Goal: Task Accomplishment & Management: Manage account settings

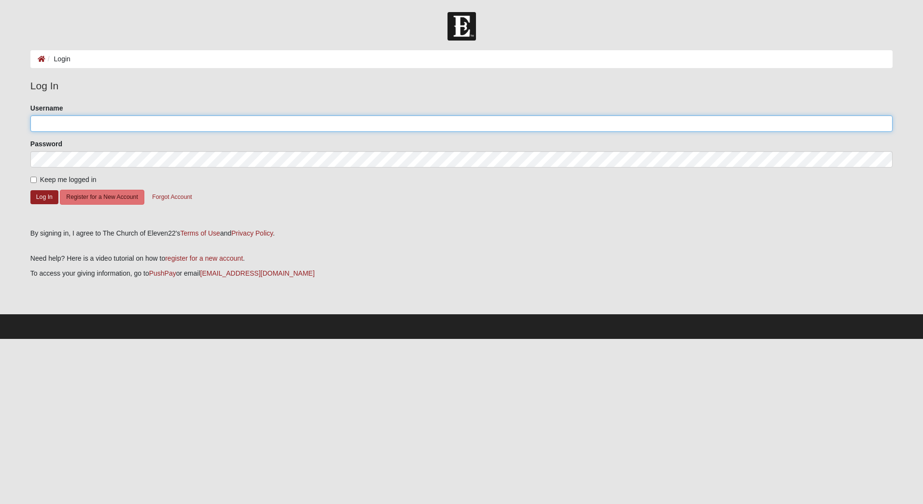
type input "MarkTromba"
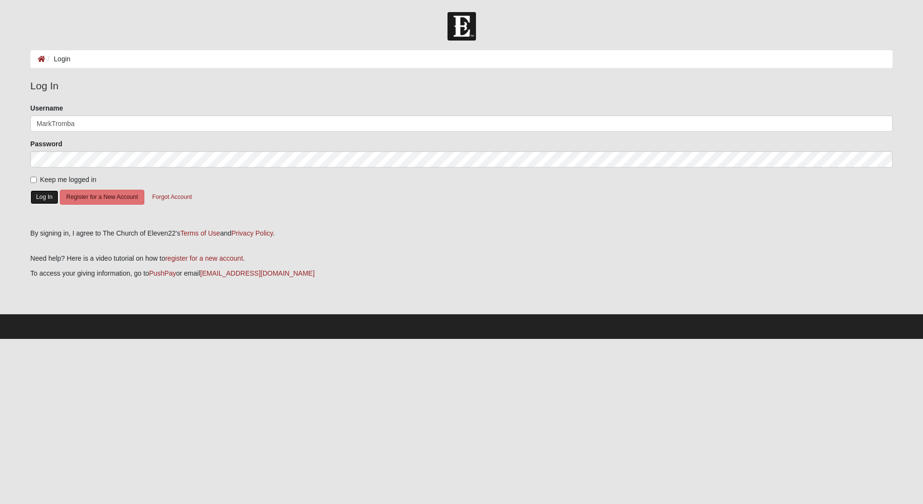
drag, startPoint x: 0, startPoint y: 0, endPoint x: 46, endPoint y: 197, distance: 202.1
click at [46, 197] on button "Log In" at bounding box center [44, 197] width 28 height 14
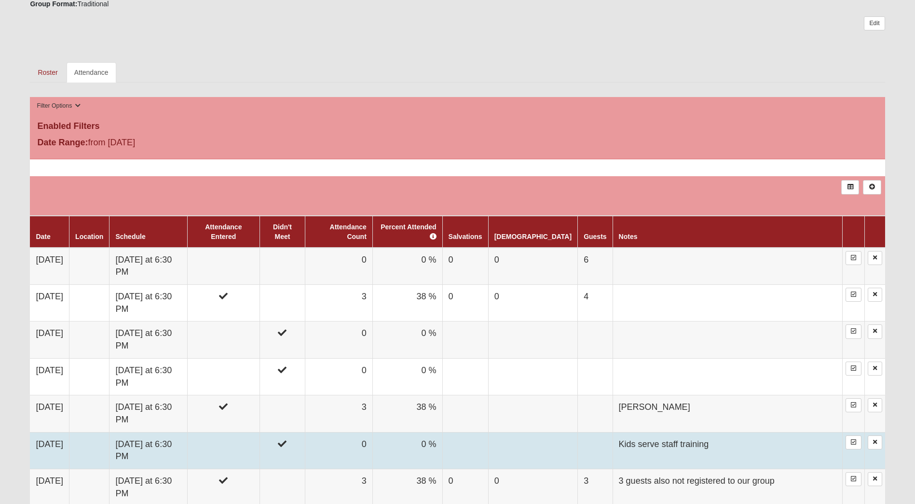
scroll to position [434, 0]
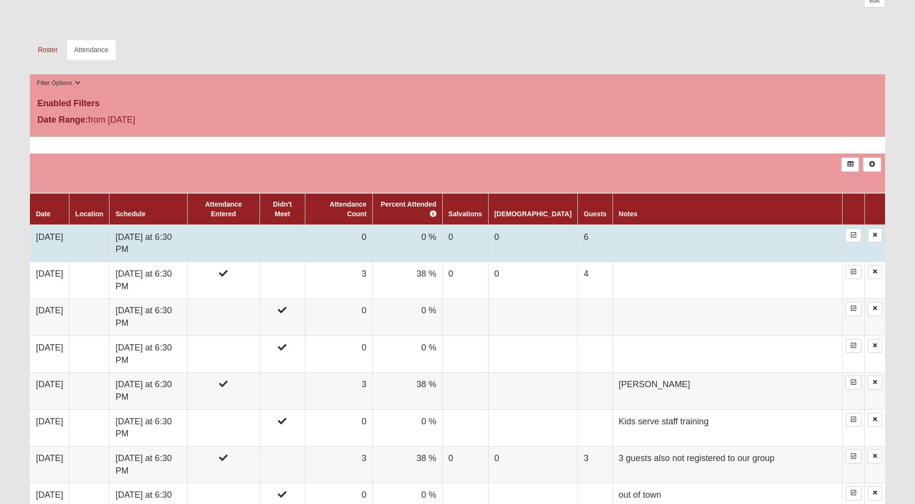
click at [249, 225] on td at bounding box center [224, 243] width 72 height 37
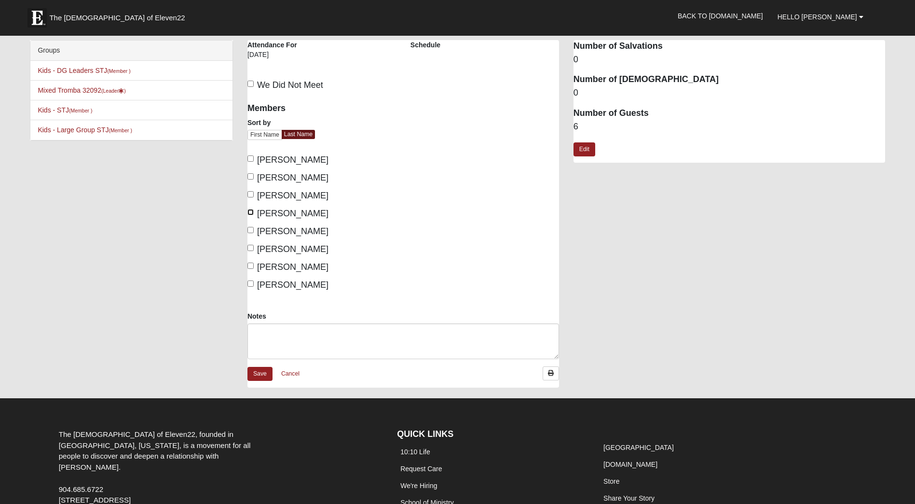
click at [248, 210] on input "Gharring, Jackie" at bounding box center [251, 212] width 6 height 6
checkbox input "true"
click at [252, 230] on input "Graham, Jennifer" at bounding box center [251, 230] width 6 height 6
checkbox input "true"
click at [251, 264] on input "Tromba, Bonnie" at bounding box center [251, 265] width 6 height 6
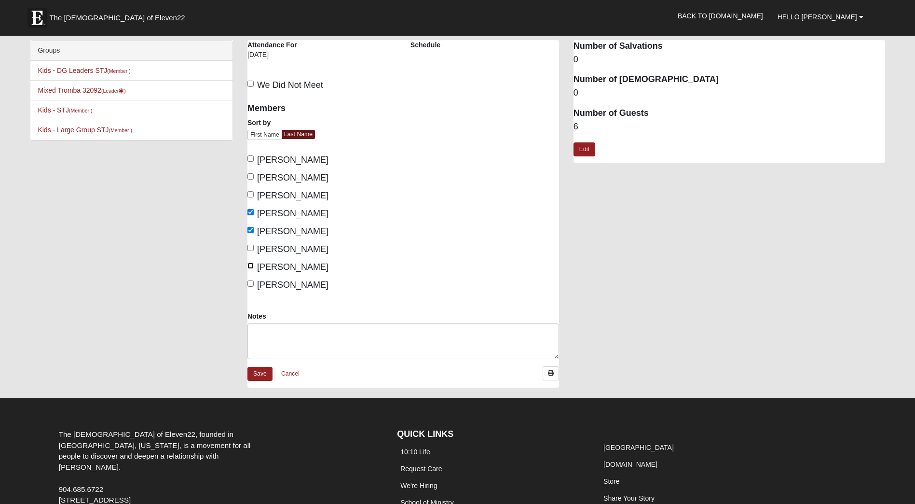
checkbox input "true"
click at [251, 285] on input "Tromba, Mark" at bounding box center [251, 283] width 6 height 6
checkbox input "true"
click at [296, 337] on textarea "Notes" at bounding box center [404, 341] width 312 height 36
type textarea "l"
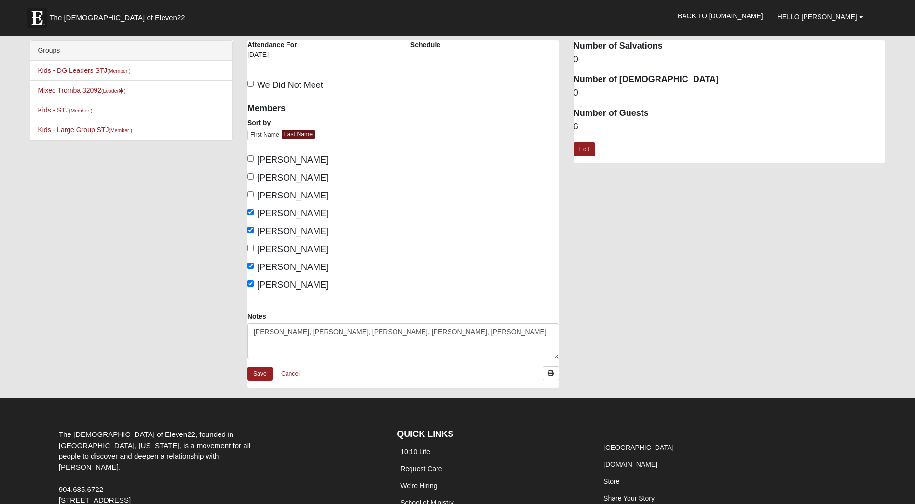
click at [674, 228] on div "Mixed Tromba 32092 Attendance Attendance For 9/5/2025 Schedule" at bounding box center [566, 218] width 652 height 357
click at [421, 334] on textarea "Lori, Melissa, Brad, Liz, Preston, Abby" at bounding box center [404, 341] width 312 height 36
type textarea "Lori, Melissa, Brad, Liz, Preston, Abby"
click at [585, 153] on link "Edit" at bounding box center [585, 149] width 22 height 14
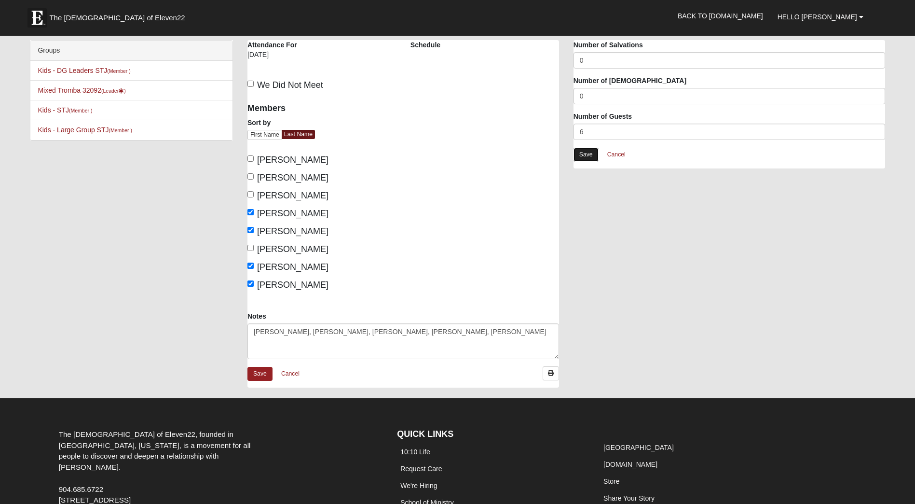
click at [587, 155] on link "Save" at bounding box center [586, 155] width 25 height 14
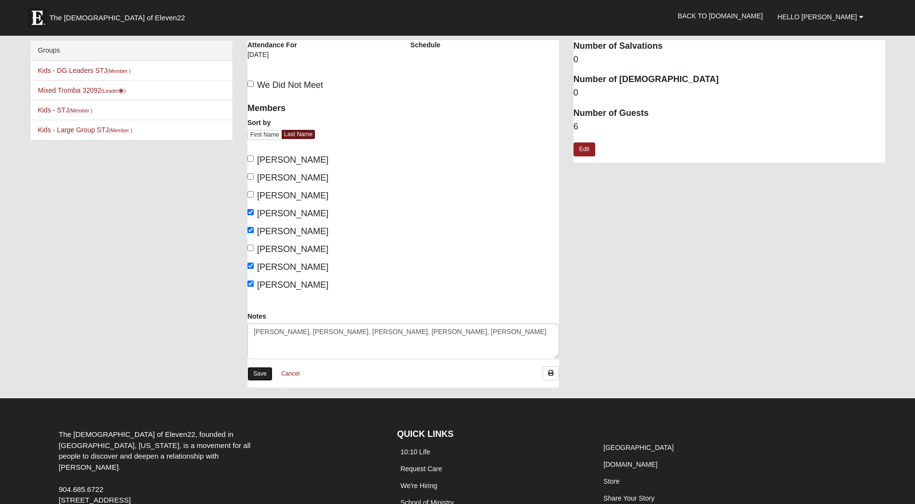
click at [261, 373] on link "Save" at bounding box center [260, 374] width 25 height 14
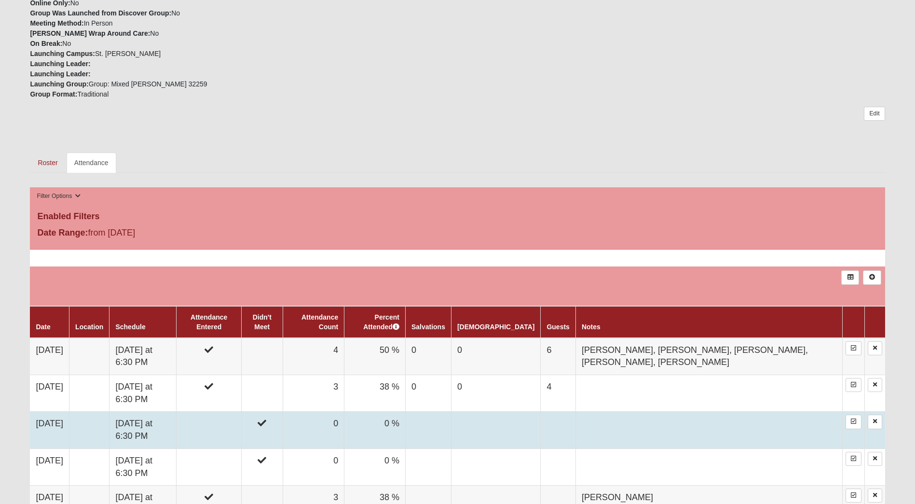
scroll to position [338, 0]
